Goal: Task Accomplishment & Management: Complete application form

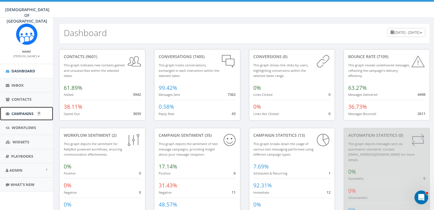
click at [22, 113] on span "Campaigns" at bounding box center [22, 113] width 22 height 5
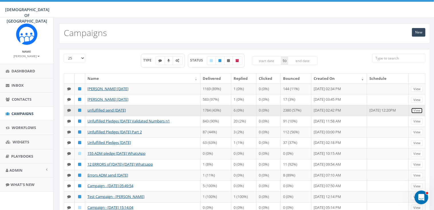
click at [418, 110] on link "View" at bounding box center [417, 110] width 12 height 6
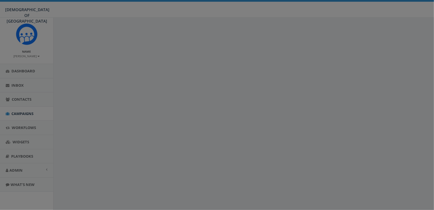
select select
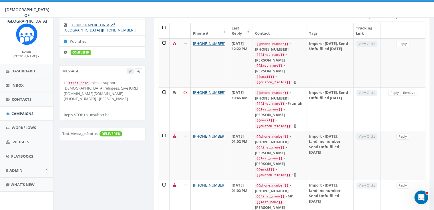
scroll to position [69, 0]
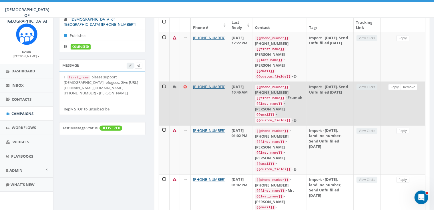
click at [174, 85] on icon at bounding box center [175, 87] width 4 height 4
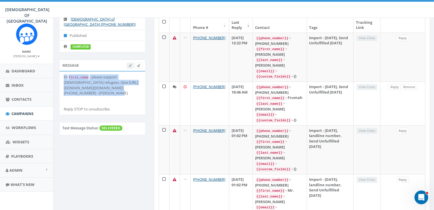
drag, startPoint x: 132, startPoint y: 87, endPoint x: 63, endPoint y: 71, distance: 71.0
click at [63, 71] on li "Hi first_name , please support Jewish refugees. Give http://www.saveajew.org/ar…" at bounding box center [102, 92] width 86 height 43
copy div "Hi first_name , please support Jewish refugees. Give http://www.saveajew.org/ar…"
click at [20, 70] on span "Dashboard" at bounding box center [23, 70] width 24 height 5
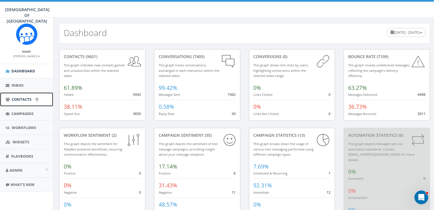
click at [19, 99] on span "Contacts" at bounding box center [22, 99] width 20 height 5
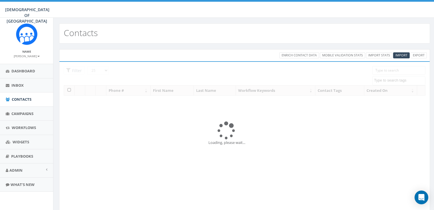
select select
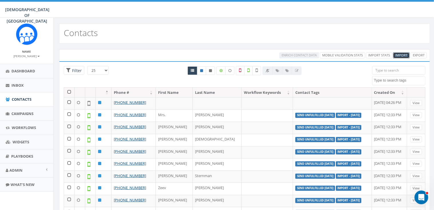
click at [401, 54] on span "Import" at bounding box center [401, 55] width 12 height 4
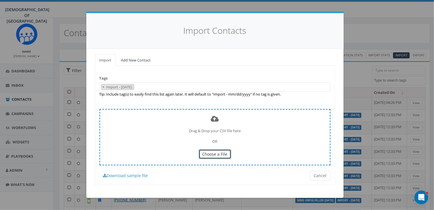
click at [217, 154] on span "Choose a File" at bounding box center [214, 153] width 25 height 5
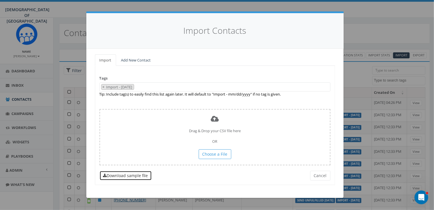
click at [137, 176] on link "Download sample file" at bounding box center [125, 176] width 52 height 10
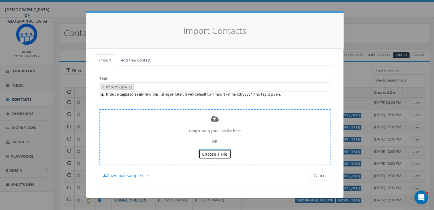
click at [224, 149] on button "Choose a File" at bounding box center [215, 154] width 33 height 10
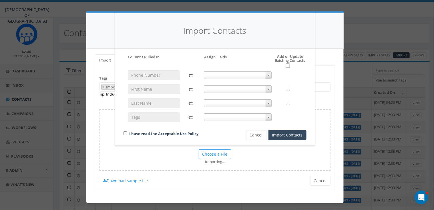
click at [268, 75] on b at bounding box center [268, 75] width 2 height 1
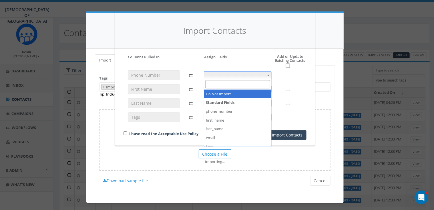
click at [222, 103] on strong "Standard Fields" at bounding box center [237, 102] width 67 height 9
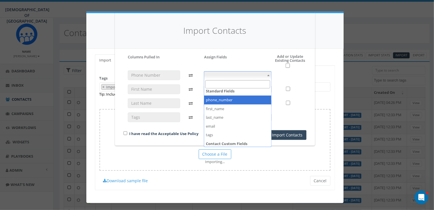
scroll to position [11, 0]
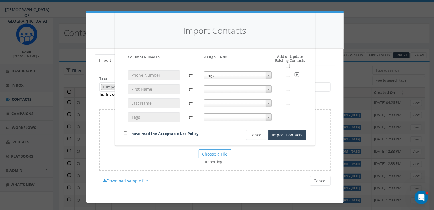
click at [270, 89] on span at bounding box center [269, 88] width 6 height 7
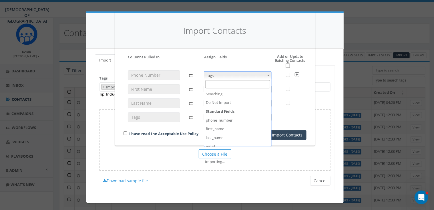
click at [268, 75] on b at bounding box center [268, 75] width 2 height 1
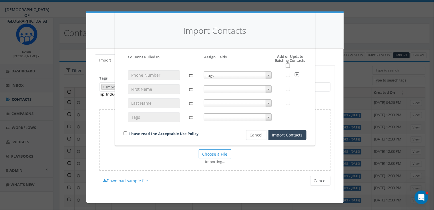
click at [260, 61] on div "Please accept policy to proceed Please map phone number field to proceed Column…" at bounding box center [214, 96] width 183 height 85
click at [268, 76] on b at bounding box center [268, 75] width 2 height 1
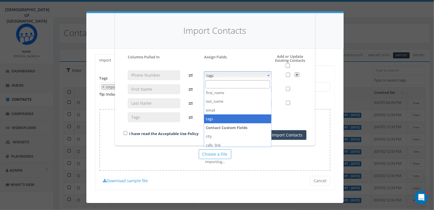
scroll to position [0, 0]
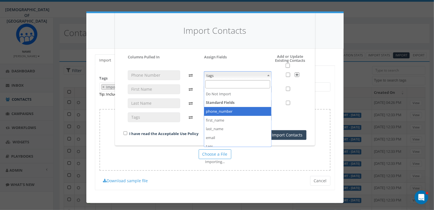
select select "phone_number"
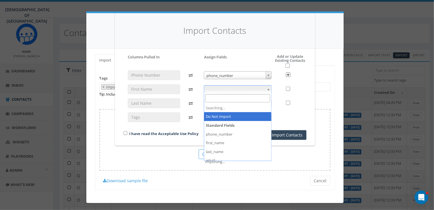
click at [268, 88] on span at bounding box center [269, 88] width 6 height 7
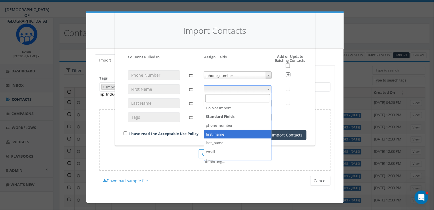
select select "first_name"
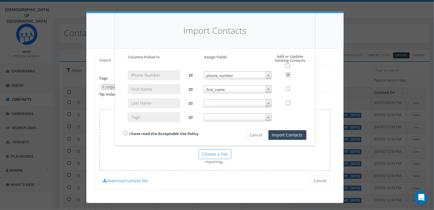
click at [268, 102] on span at bounding box center [269, 102] width 6 height 7
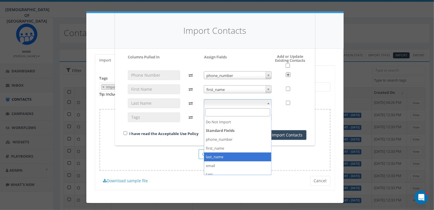
select select "last_name"
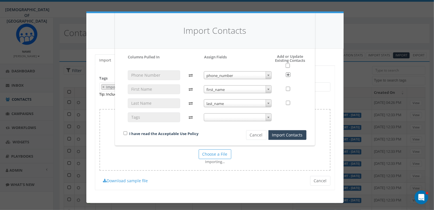
click at [268, 117] on b at bounding box center [268, 117] width 2 height 1
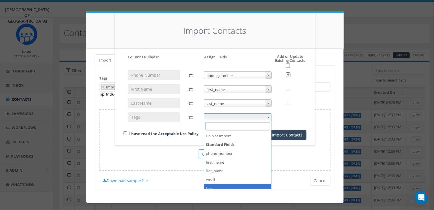
select select "tags"
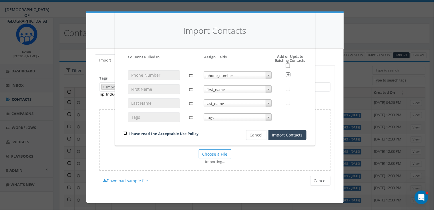
click at [125, 133] on input "checkbox" at bounding box center [125, 133] width 4 height 4
checkbox input "true"
click at [293, 133] on button "Import Contacts" at bounding box center [287, 135] width 38 height 10
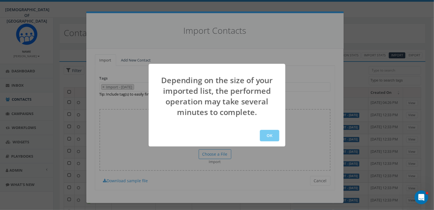
click at [274, 136] on button "OK" at bounding box center [269, 135] width 19 height 11
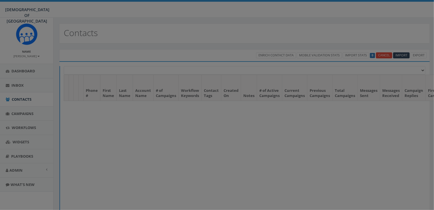
select select
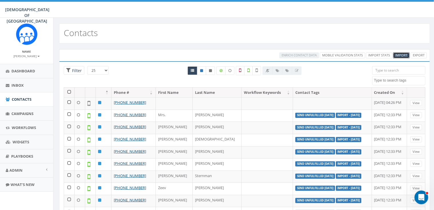
click at [401, 53] on span "Import" at bounding box center [401, 55] width 12 height 4
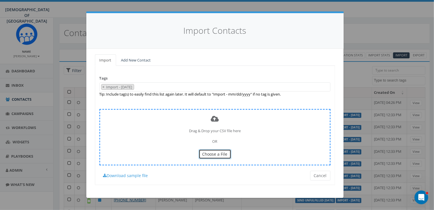
click at [216, 153] on span "Choose a File" at bounding box center [214, 153] width 25 height 5
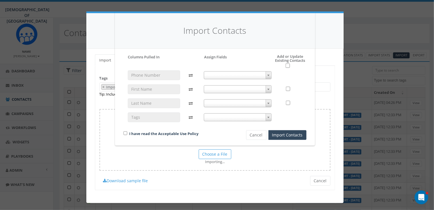
click at [270, 74] on span at bounding box center [269, 74] width 6 height 7
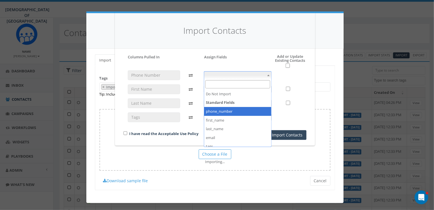
select select "phone_number"
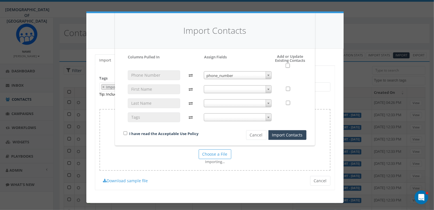
click at [269, 89] on b at bounding box center [268, 89] width 2 height 1
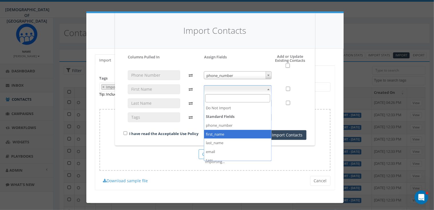
select select "first_name"
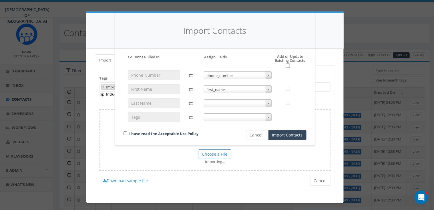
click at [268, 103] on b at bounding box center [268, 103] width 2 height 1
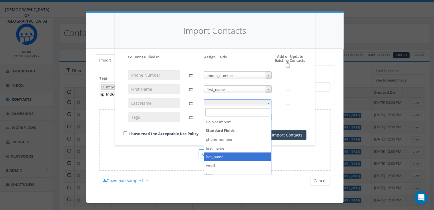
select select "last_name"
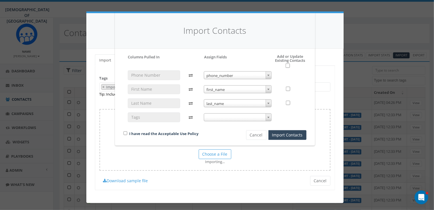
click at [268, 117] on b at bounding box center [268, 117] width 2 height 1
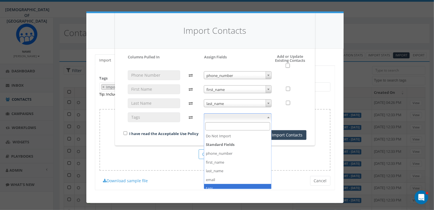
select select "tags"
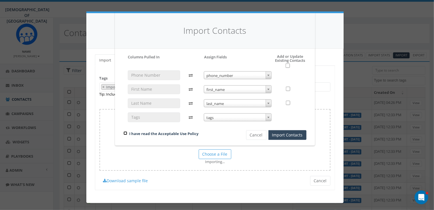
click at [124, 133] on input "checkbox" at bounding box center [125, 133] width 4 height 4
checkbox input "true"
click at [289, 133] on button "Import Contacts" at bounding box center [287, 135] width 38 height 10
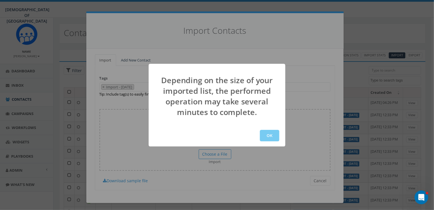
click at [269, 135] on button "OK" at bounding box center [269, 135] width 19 height 11
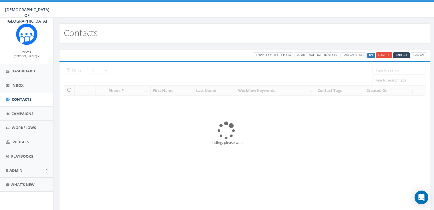
select select
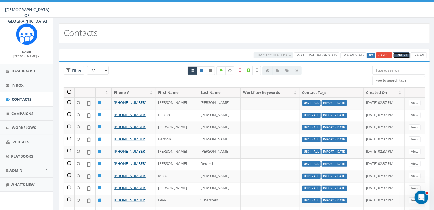
click at [402, 54] on span "Import" at bounding box center [401, 55] width 12 height 4
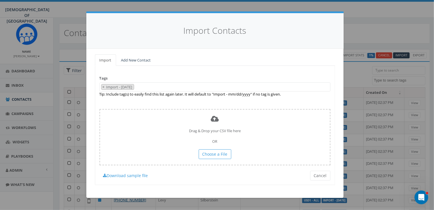
click at [366, 25] on div "Import Contacts Import Add New Contact Tags Import - [DATE] 155 ADM Pledge [DAT…" at bounding box center [217, 105] width 434 height 210
click at [320, 175] on button "Cancel" at bounding box center [320, 176] width 20 height 10
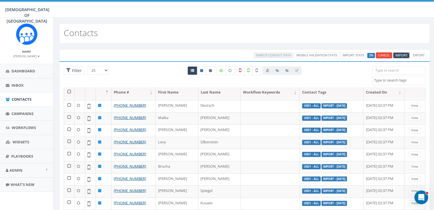
scroll to position [59, 0]
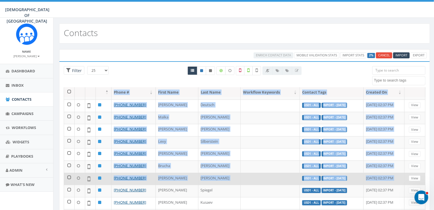
drag, startPoint x: 422, startPoint y: 125, endPoint x: 420, endPoint y: 176, distance: 50.9
click at [420, 176] on div "Phone # First Name Last Name Workflow Keywords Contact Tags Created On [PHONE_N…" at bounding box center [244, 150] width 370 height 126
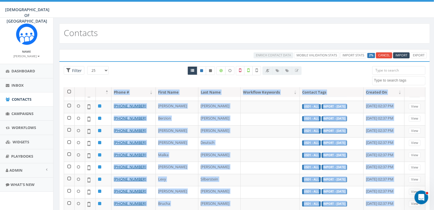
scroll to position [0, 0]
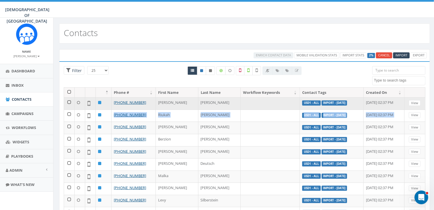
drag, startPoint x: 418, startPoint y: 120, endPoint x: 420, endPoint y: 101, distance: 18.9
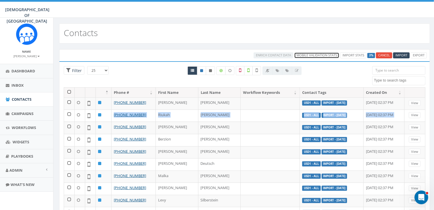
click at [316, 55] on link "Mobile Validation Stats" at bounding box center [316, 55] width 45 height 6
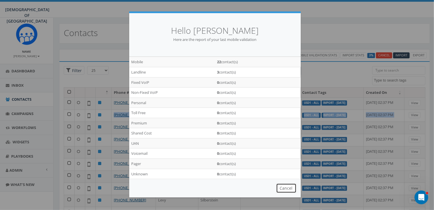
click at [284, 188] on button "Cancel" at bounding box center [286, 188] width 20 height 10
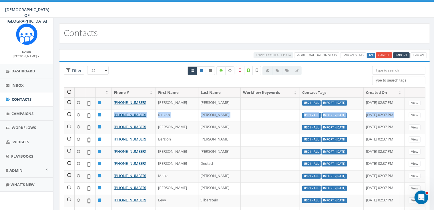
click at [105, 68] on select "25 50 100" at bounding box center [97, 70] width 21 height 9
click at [77, 71] on span "Filter" at bounding box center [76, 70] width 11 height 5
radio input "true"
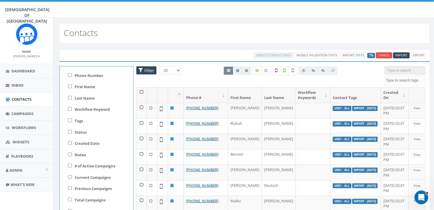
click at [144, 69] on span "Filter" at bounding box center [148, 70] width 11 height 5
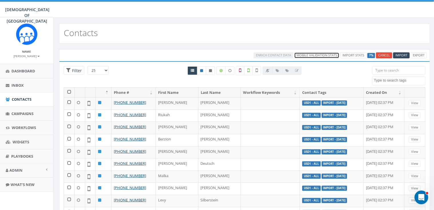
click at [318, 54] on link "Mobile Validation Stats" at bounding box center [316, 55] width 45 height 6
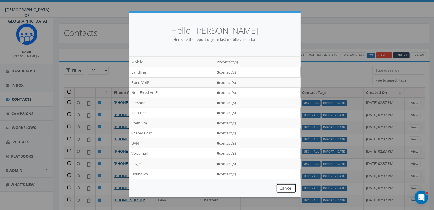
click at [289, 188] on button "Cancel" at bounding box center [286, 188] width 20 height 10
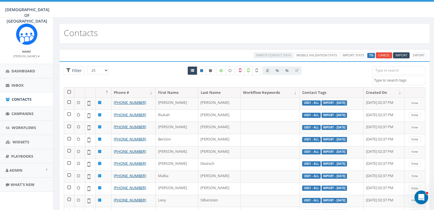
click at [388, 70] on input "search" at bounding box center [398, 70] width 53 height 9
click at [388, 80] on textarea "Search" at bounding box center [399, 80] width 51 height 5
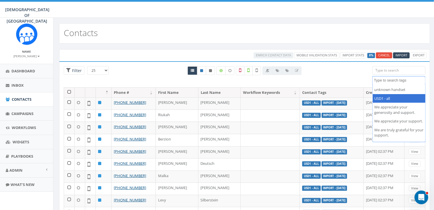
select select "USD1 - all"
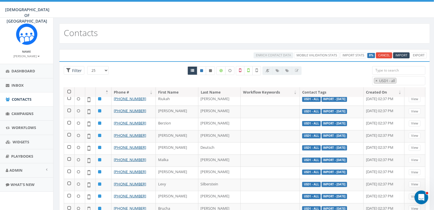
scroll to position [0, 0]
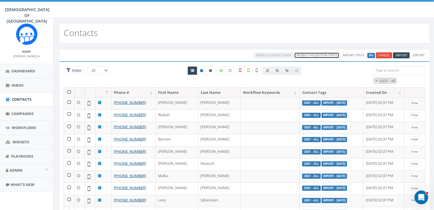
click at [328, 54] on link "Mobile Validation Stats" at bounding box center [316, 55] width 45 height 6
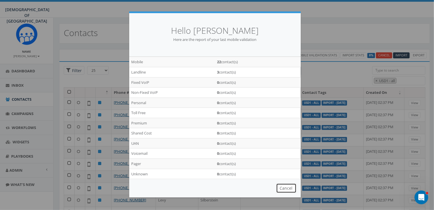
click at [284, 188] on button "Cancel" at bounding box center [286, 188] width 20 height 10
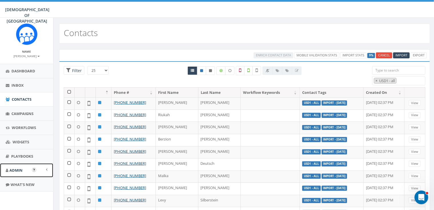
click at [14, 168] on span "Admin" at bounding box center [15, 170] width 13 height 5
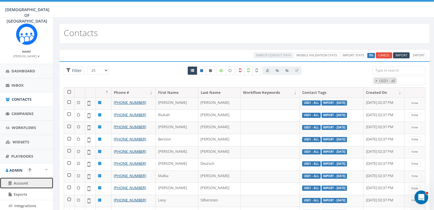
click at [22, 181] on span "Account" at bounding box center [21, 182] width 14 height 5
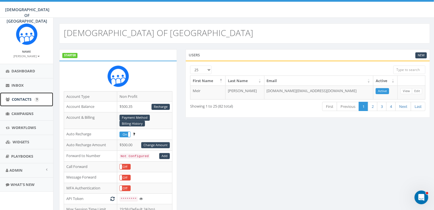
click at [21, 98] on span "Contacts" at bounding box center [22, 99] width 20 height 5
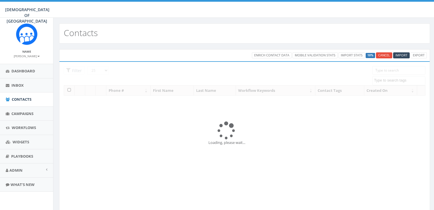
select select
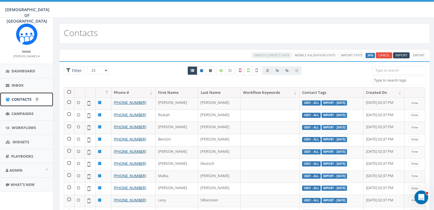
click at [24, 98] on span "Contacts" at bounding box center [22, 99] width 20 height 5
select select
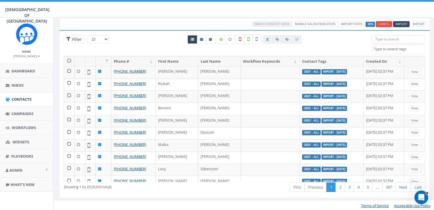
click at [247, 39] on label at bounding box center [248, 39] width 9 height 9
checkbox input "true"
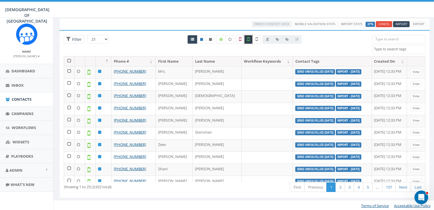
click at [195, 41] on link at bounding box center [193, 39] width 10 height 9
radio input "true"
click at [195, 41] on link at bounding box center [193, 39] width 10 height 9
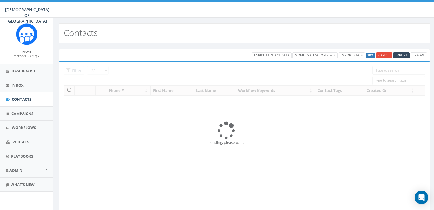
select select "USD1 - all"
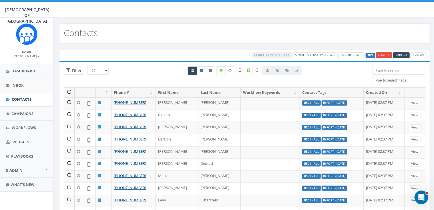
click at [394, 81] on textarea "Search" at bounding box center [399, 80] width 51 height 5
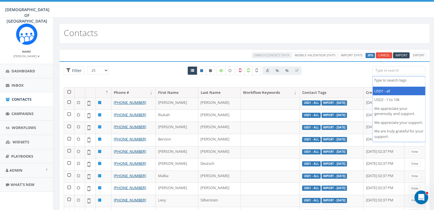
select select
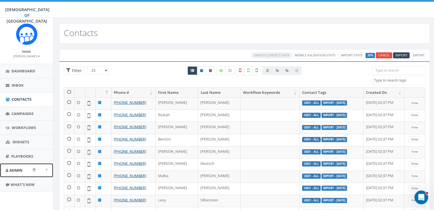
click at [24, 171] on link "Admin" at bounding box center [26, 170] width 53 height 14
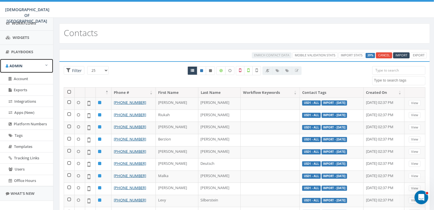
scroll to position [110, 0]
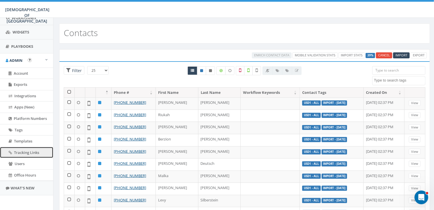
click at [24, 151] on span "Tracking Links" at bounding box center [26, 152] width 25 height 5
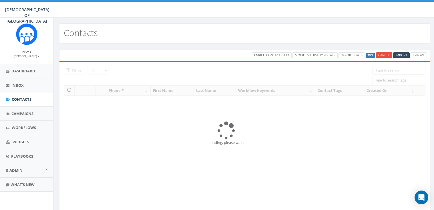
select select
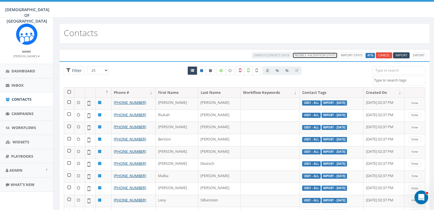
click at [320, 55] on link "Mobile Validation Stats" at bounding box center [314, 55] width 45 height 6
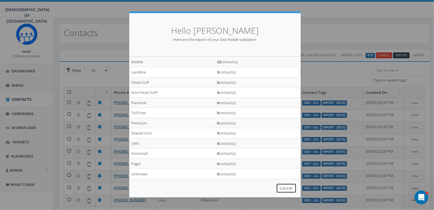
click at [286, 187] on button "Cancel" at bounding box center [286, 188] width 20 height 10
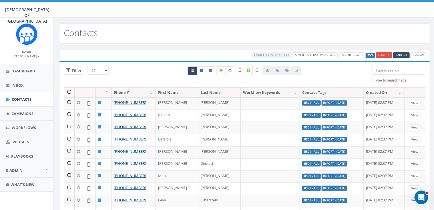
click at [249, 68] on icon at bounding box center [248, 70] width 2 height 5
checkbox input "true"
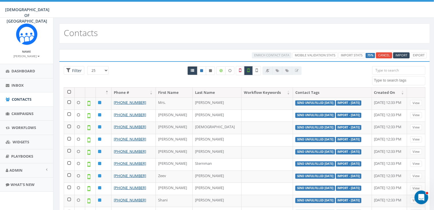
click at [192, 71] on icon at bounding box center [192, 70] width 3 height 3
click at [385, 80] on textarea "Search" at bounding box center [399, 80] width 51 height 5
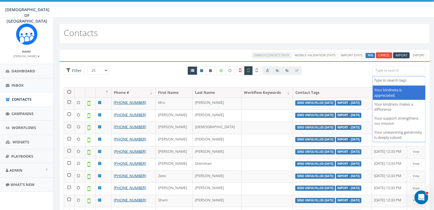
click at [393, 81] on textarea "Search" at bounding box center [399, 80] width 51 height 5
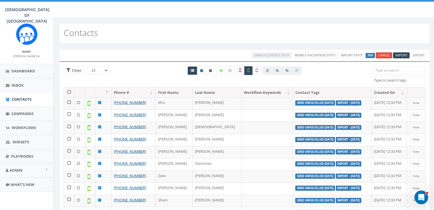
click at [393, 81] on textarea "Search" at bounding box center [399, 80] width 51 height 5
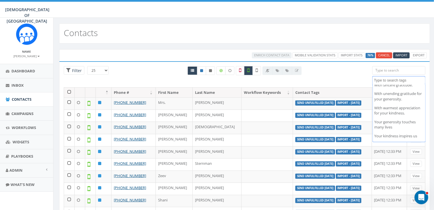
scroll to position [507, 0]
click at [381, 82] on textarea "Search" at bounding box center [399, 80] width 51 height 5
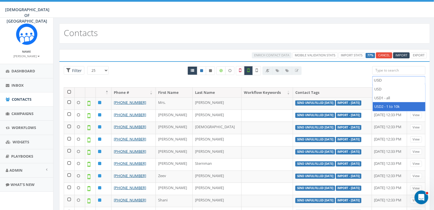
type textarea "USD"
select select "USD2 - 1 to 10k"
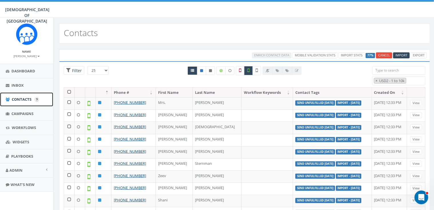
click at [18, 99] on span "Contacts" at bounding box center [22, 99] width 20 height 5
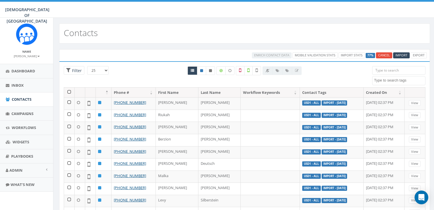
select select
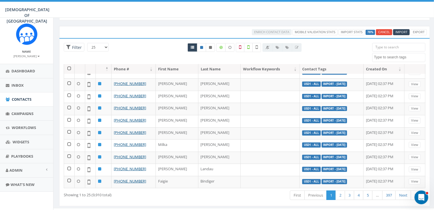
scroll to position [32, 0]
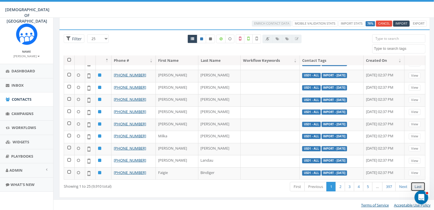
click at [414, 186] on link "Last" at bounding box center [418, 186] width 15 height 9
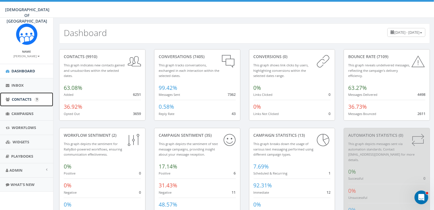
click at [14, 99] on span "Contacts" at bounding box center [22, 99] width 20 height 5
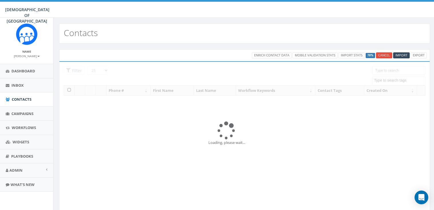
select select
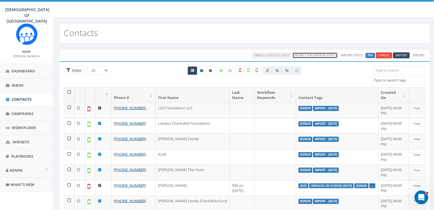
click at [319, 53] on link "Mobile Validation Stats" at bounding box center [314, 55] width 45 height 6
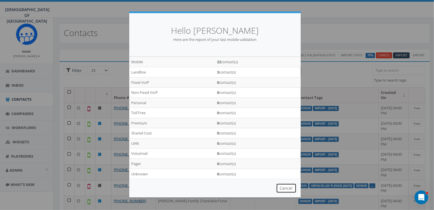
click at [287, 184] on button "Cancel" at bounding box center [286, 188] width 20 height 10
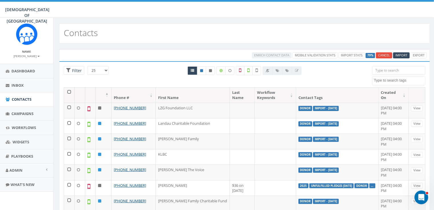
click at [388, 79] on textarea "Search" at bounding box center [399, 80] width 51 height 5
type textarea "USD"
select select "USD1 - all"
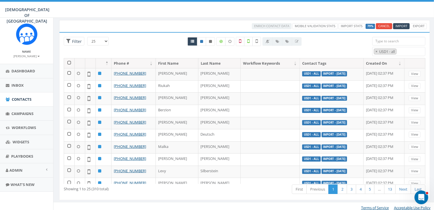
scroll to position [32, 0]
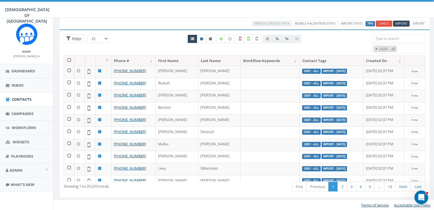
click at [376, 46] on span "×" at bounding box center [376, 48] width 2 height 5
select select
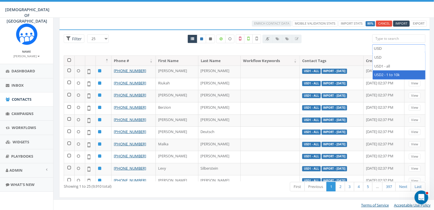
type textarea "USD"
select select "USD2 - 1 to 10k"
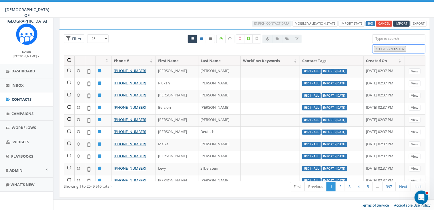
click at [412, 47] on span "× USD2 - 1 to 10k" at bounding box center [398, 48] width 53 height 9
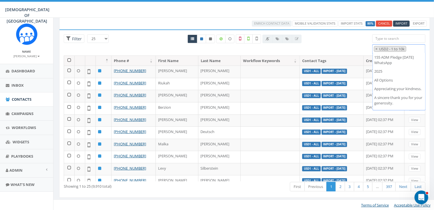
scroll to position [333, 0]
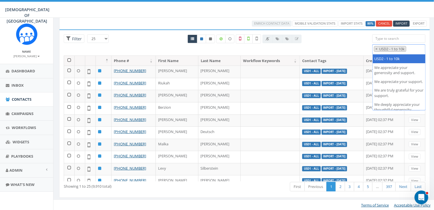
select select
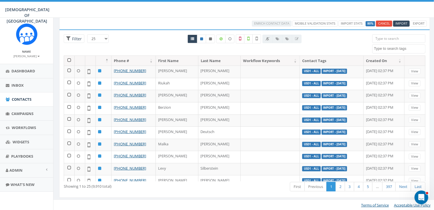
click at [385, 46] on textarea "Search" at bounding box center [399, 48] width 51 height 5
type textarea "USD"
select select "USD2 - 1 to 10k"
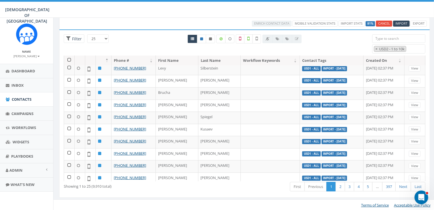
scroll to position [190, 0]
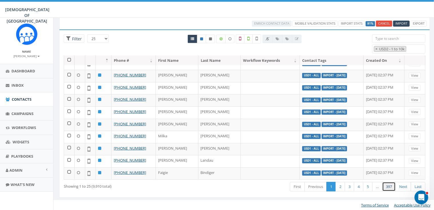
click at [389, 187] on link "397" at bounding box center [388, 186] width 13 height 9
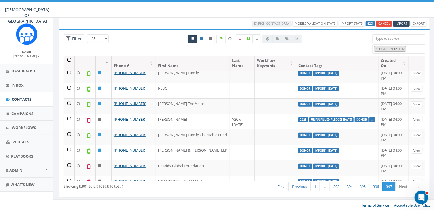
scroll to position [0, 0]
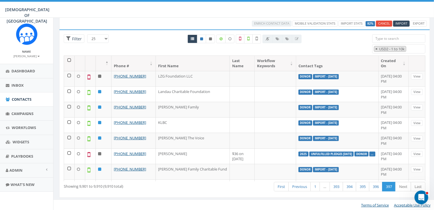
click at [377, 48] on span "×" at bounding box center [376, 48] width 2 height 5
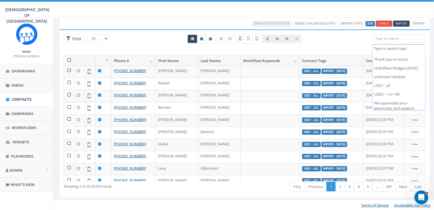
scroll to position [316, 0]
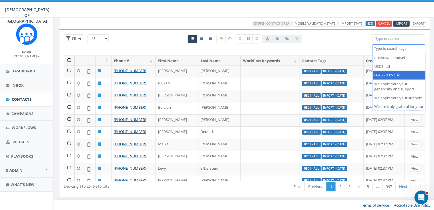
select select "USD2 - 1 to 10k"
